Goal: Obtain resource: Download file/media

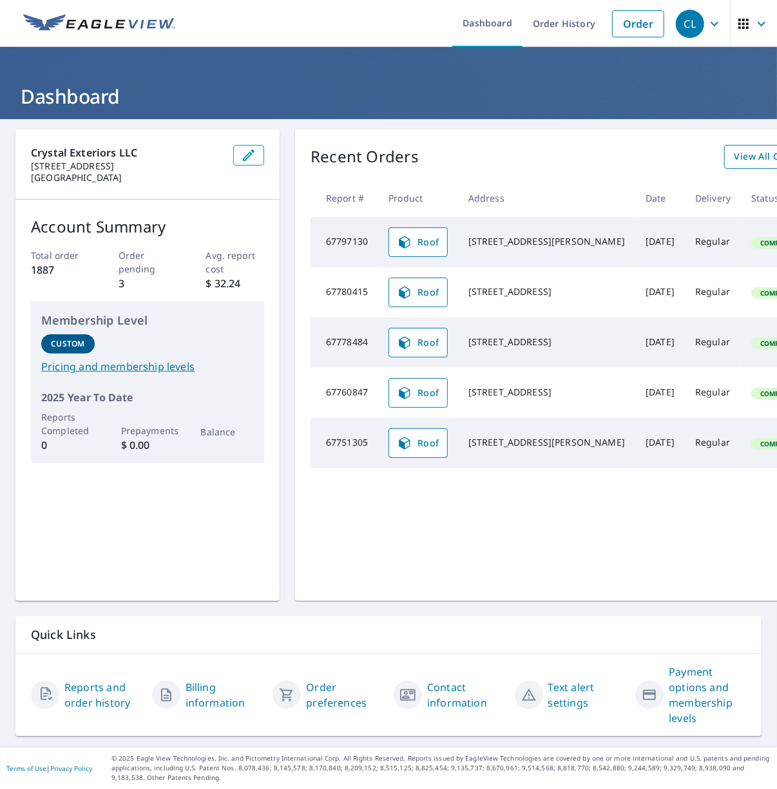
click at [734, 155] on span "View All Orders" at bounding box center [769, 157] width 71 height 16
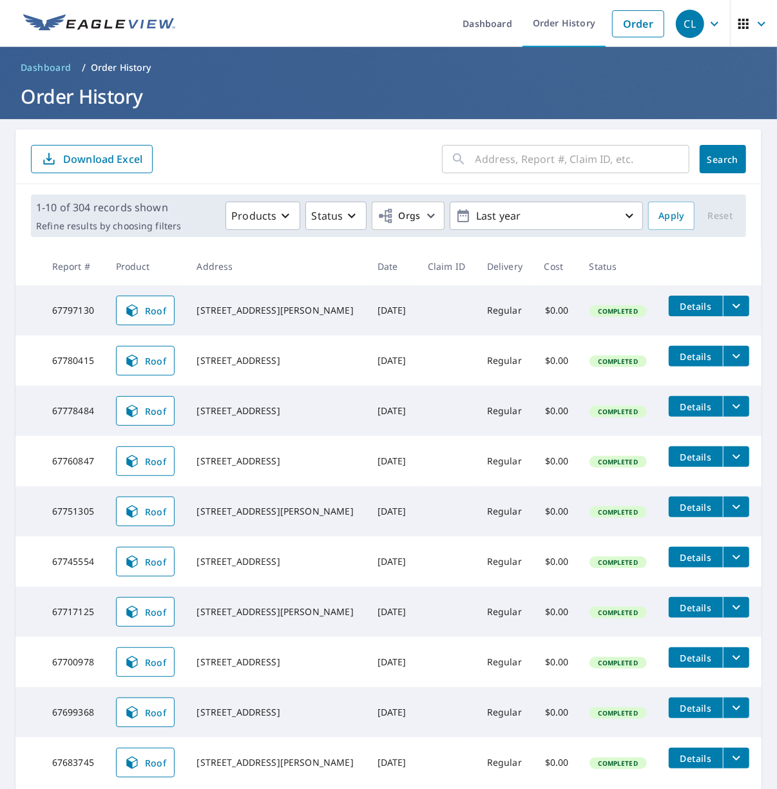
click at [738, 507] on button "filesDropdownBtn-67751305" at bounding box center [736, 507] width 26 height 21
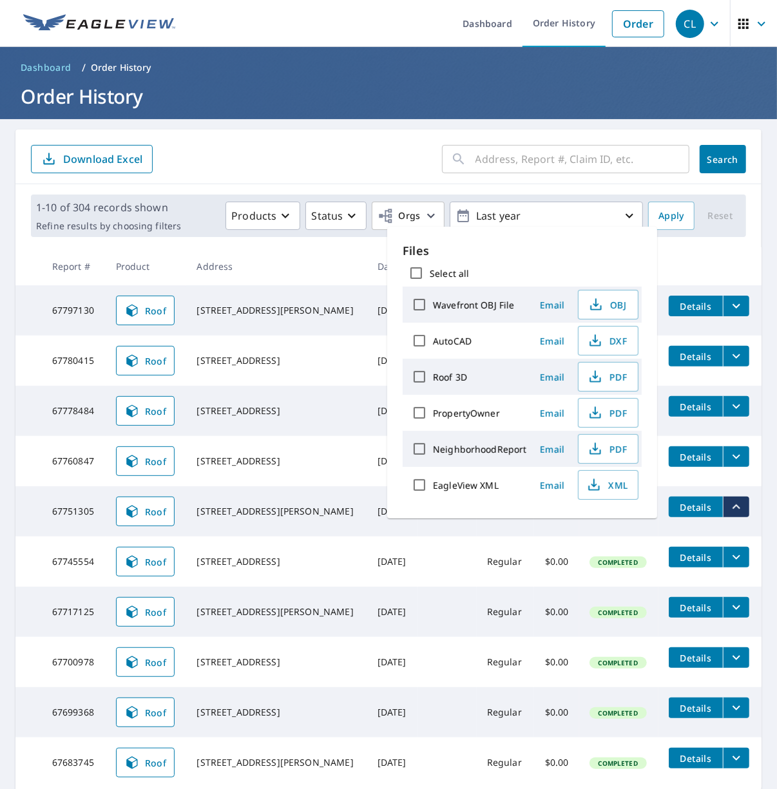
click at [418, 377] on input "Roof 3D" at bounding box center [419, 376] width 27 height 27
checkbox input "true"
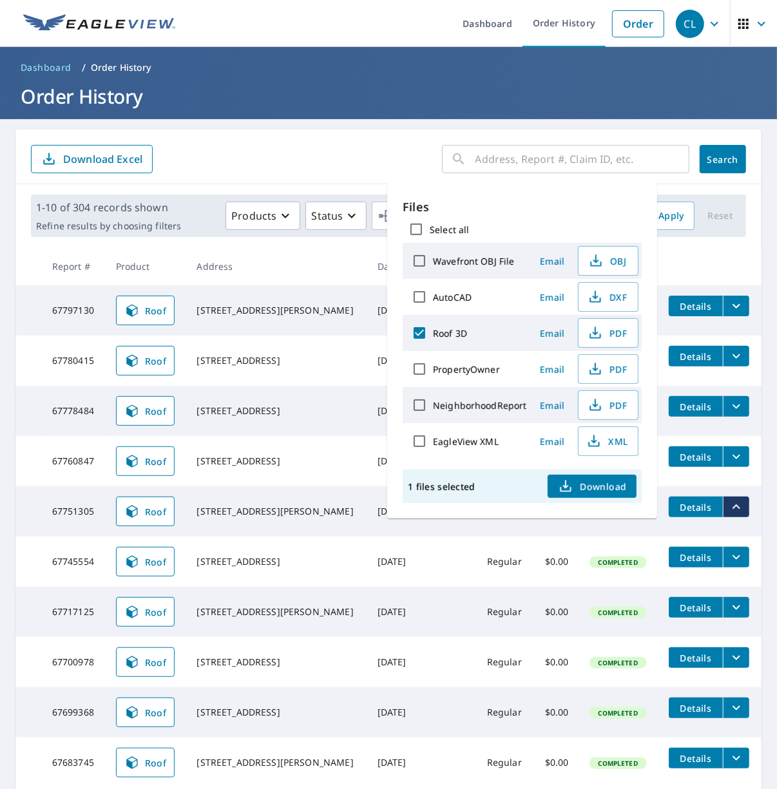
click at [419, 364] on input "PropertyOwner" at bounding box center [419, 369] width 27 height 27
checkbox input "true"
click at [604, 482] on span "Download" at bounding box center [592, 486] width 68 height 15
click at [254, 146] on form "​ Search Download Excel" at bounding box center [388, 159] width 715 height 28
